Goal: Obtain resource: Download file/media

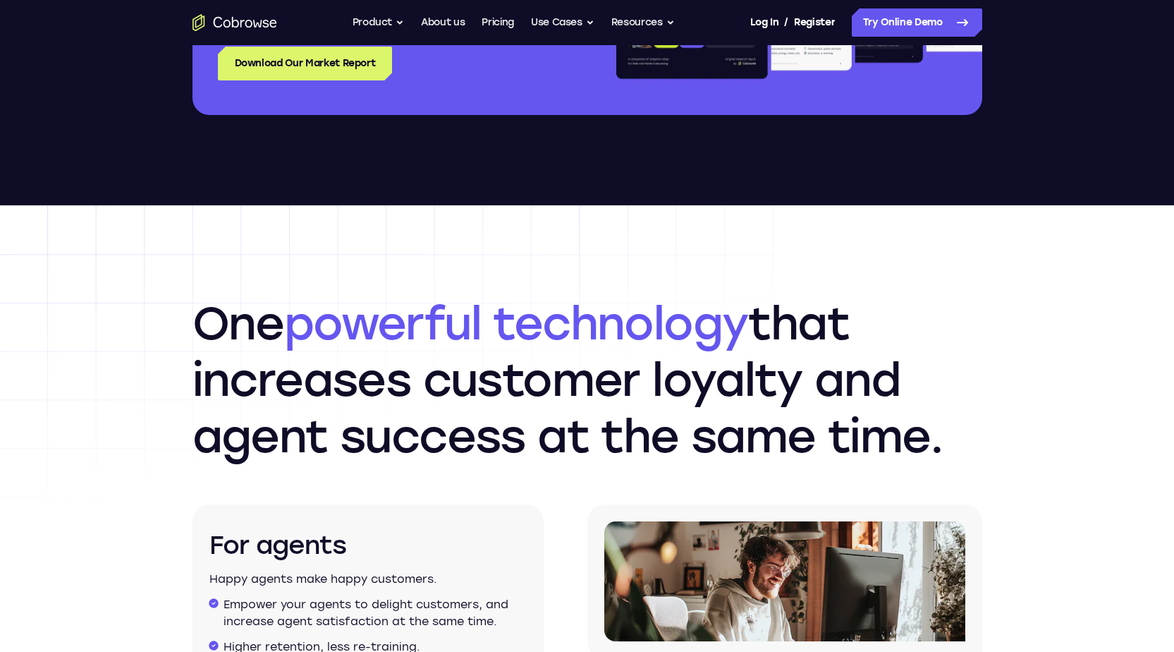
scroll to position [1904, 0]
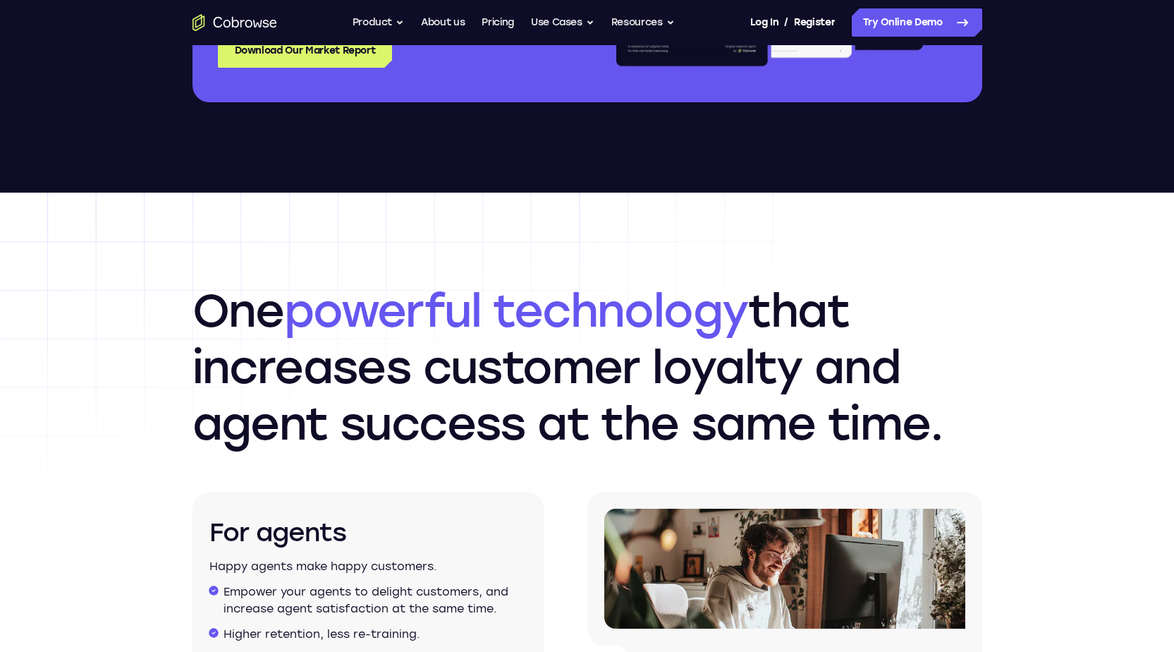
click at [223, 42] on nav "Go back Powerful, Flexible and Trustworthy. Avoid all extra friction for both A…" at bounding box center [587, 22] width 1174 height 45
click at [309, 40] on nav "Go back Powerful, Flexible and Trustworthy. Avoid all extra friction for both A…" at bounding box center [587, 22] width 1174 height 45
click at [312, 52] on link "Download Our Market Report" at bounding box center [305, 51] width 175 height 34
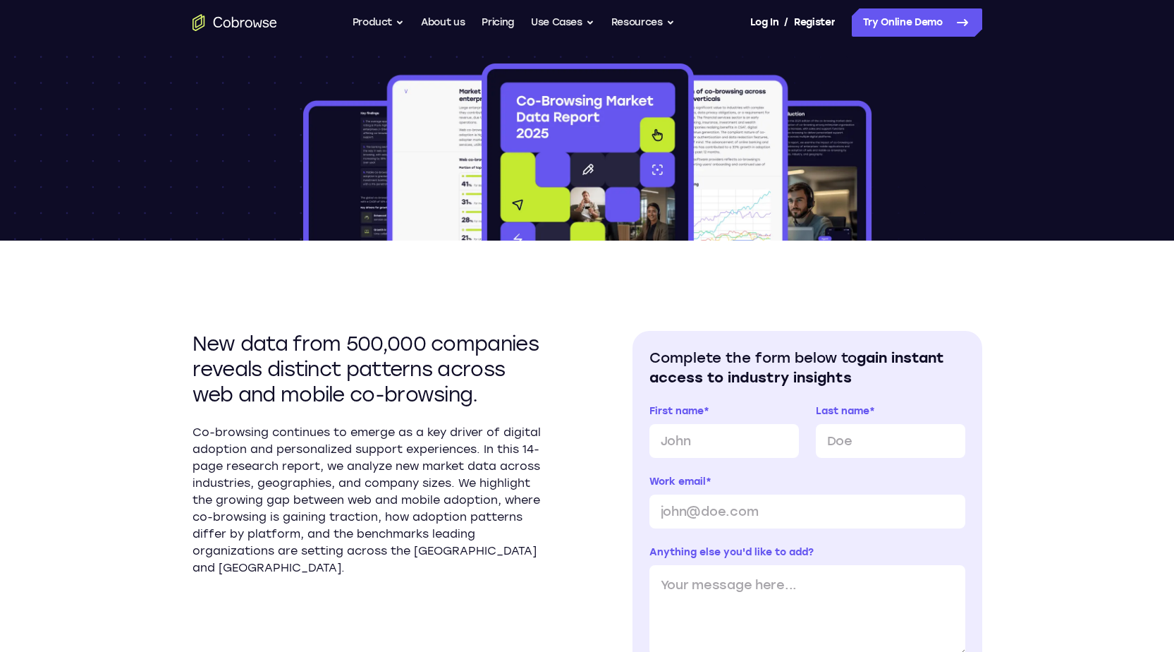
scroll to position [494, 0]
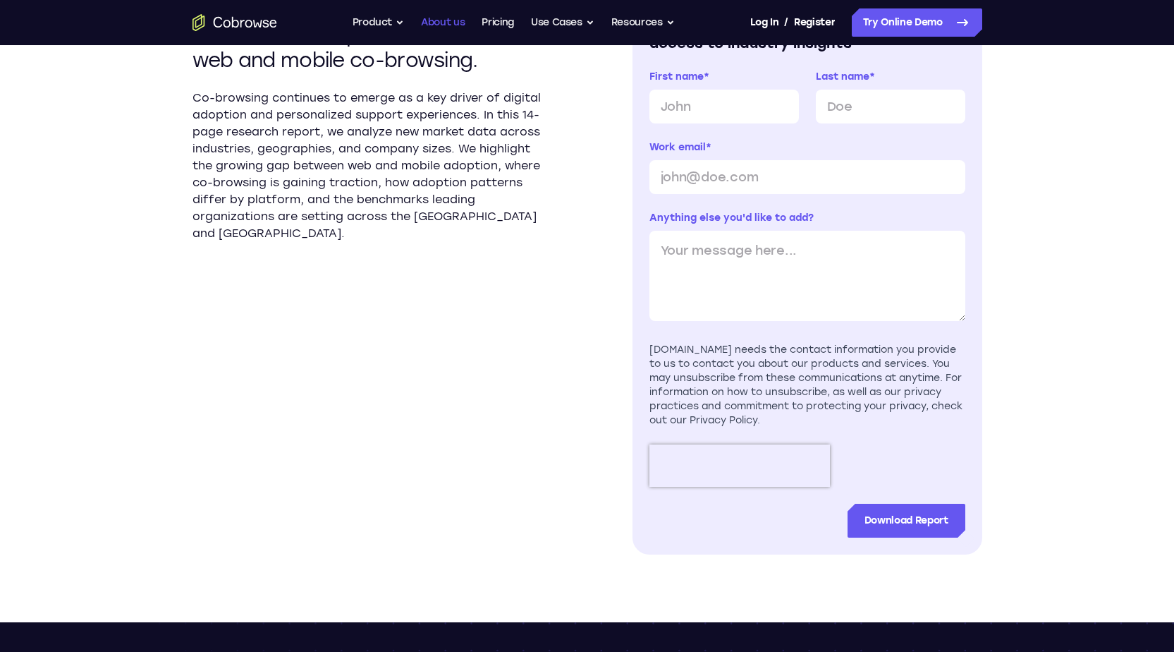
click at [430, 20] on link "About us" at bounding box center [443, 22] width 44 height 28
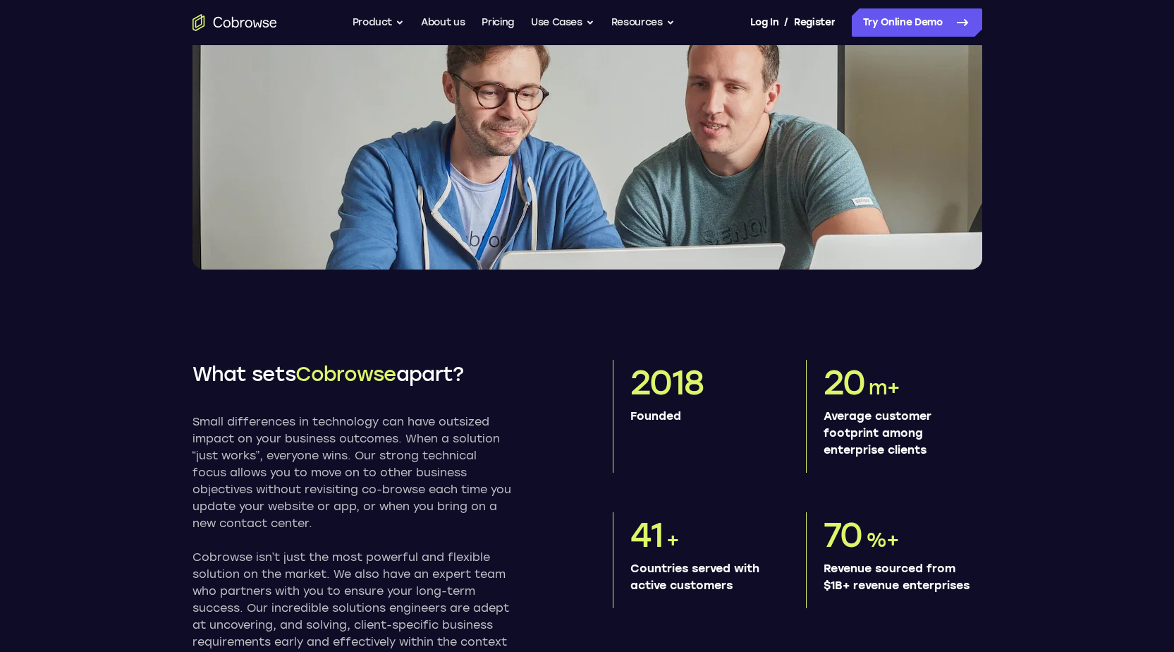
scroll to position [635, 0]
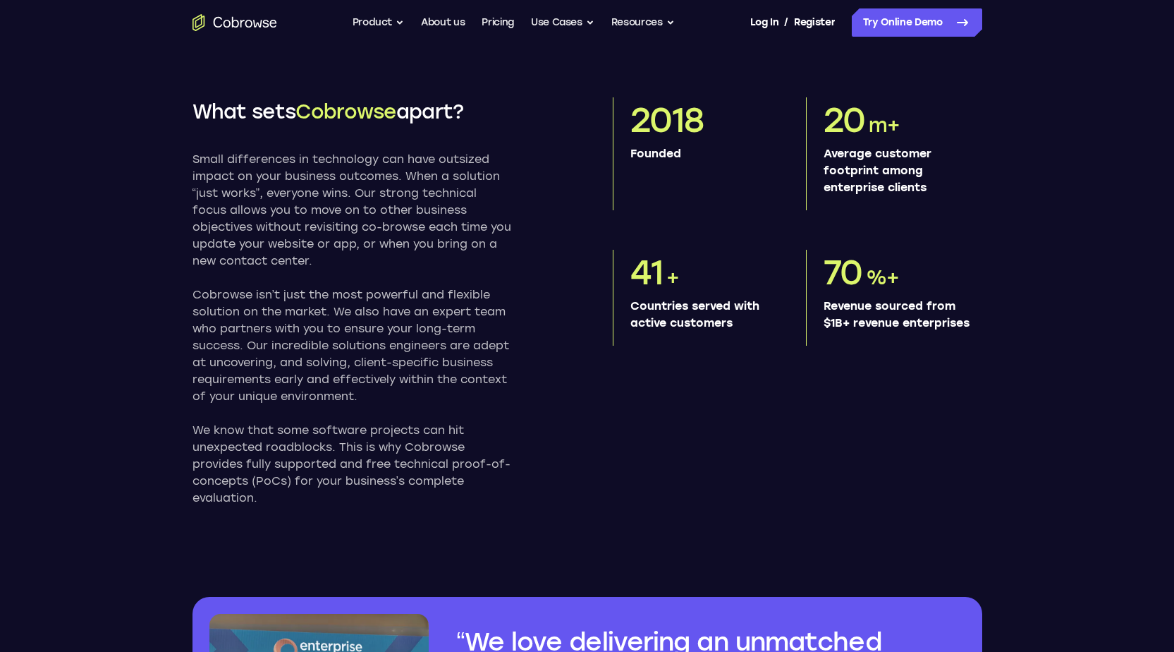
click at [668, 266] on div "2018 Founded 20 m+ Average customer footprint among enterprise clients 41 + Cou…" at bounding box center [798, 221] width 370 height 248
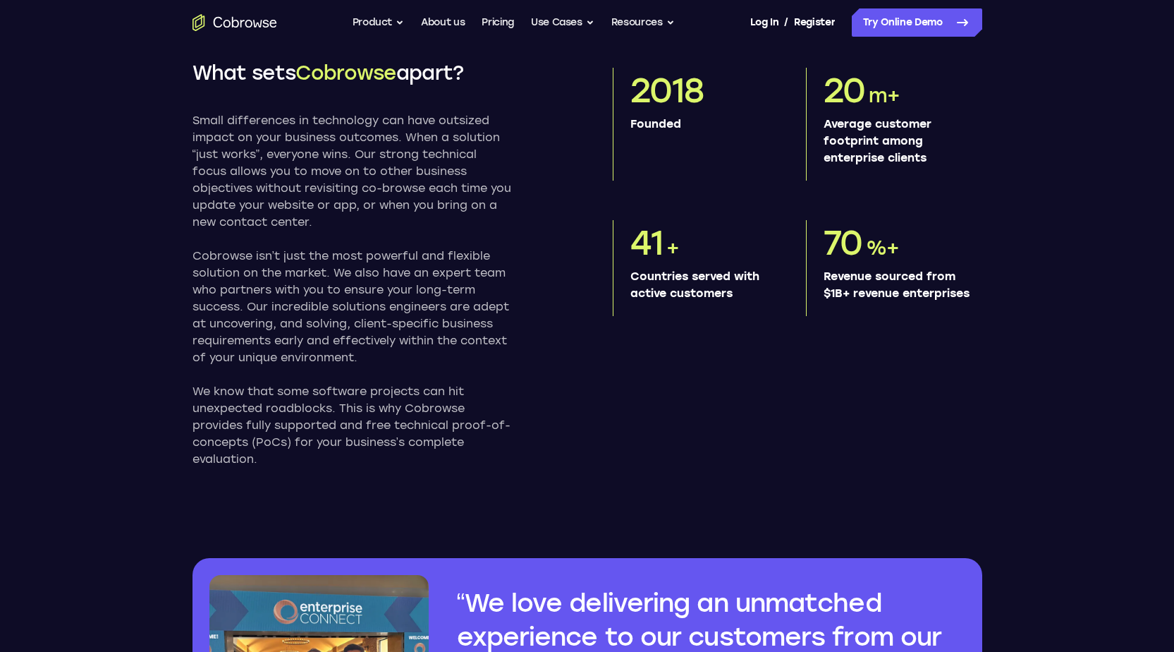
scroll to position [705, 0]
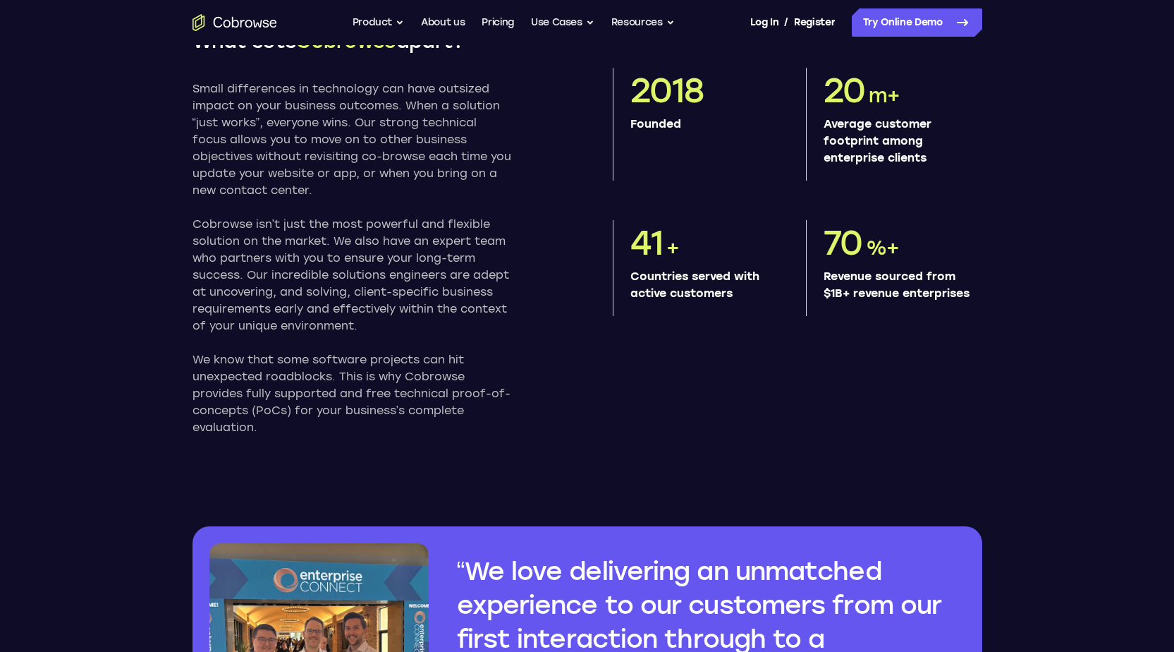
click at [277, 190] on p "Small differences in technology can have outsized impact on your business outco…" at bounding box center [352, 139] width 319 height 118
click at [857, 161] on p "Average customer footprint among enterprise clients" at bounding box center [897, 141] width 147 height 51
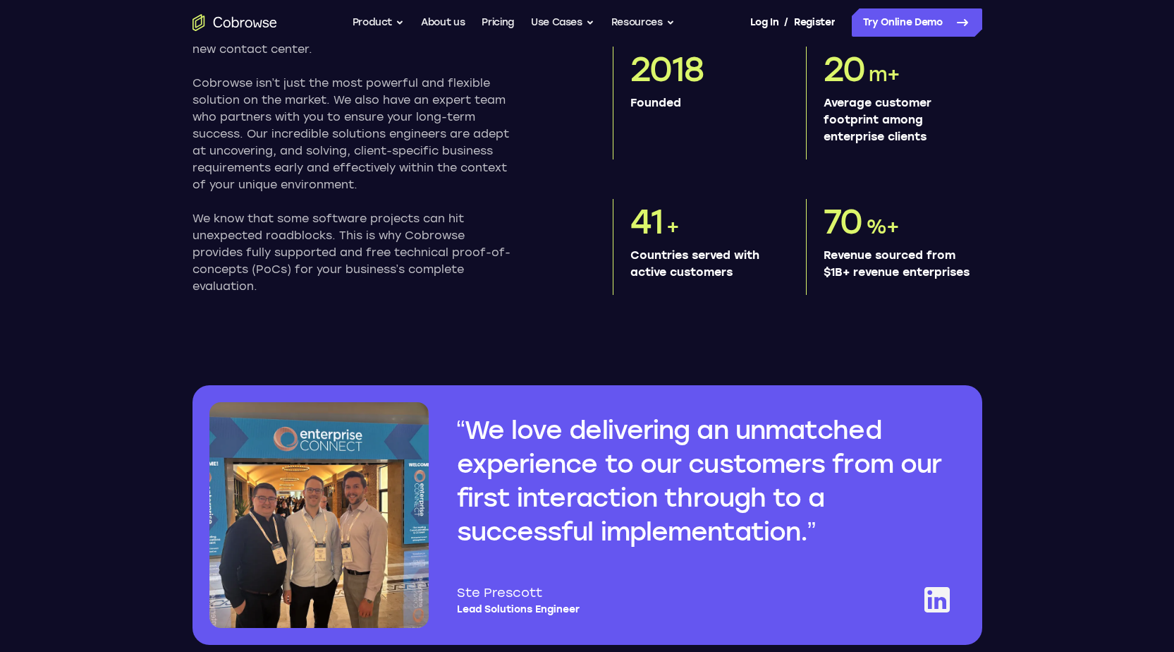
scroll to position [987, 0]
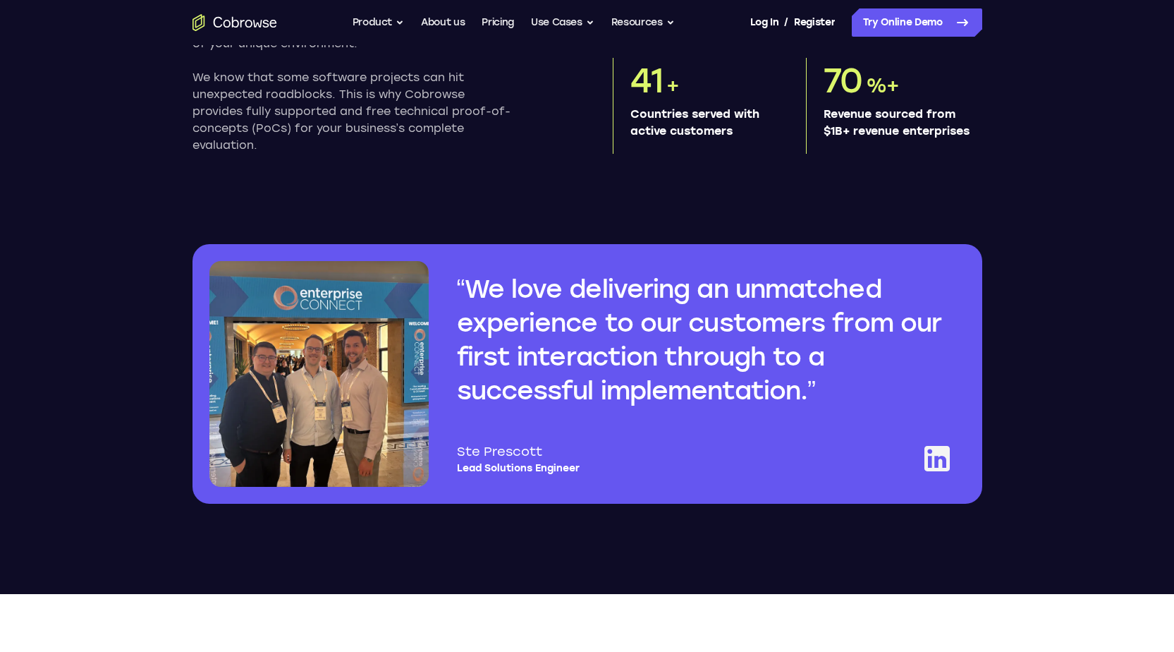
click at [706, 134] on p "Countries served with active customers" at bounding box center [703, 123] width 147 height 34
